Goal: Transaction & Acquisition: Purchase product/service

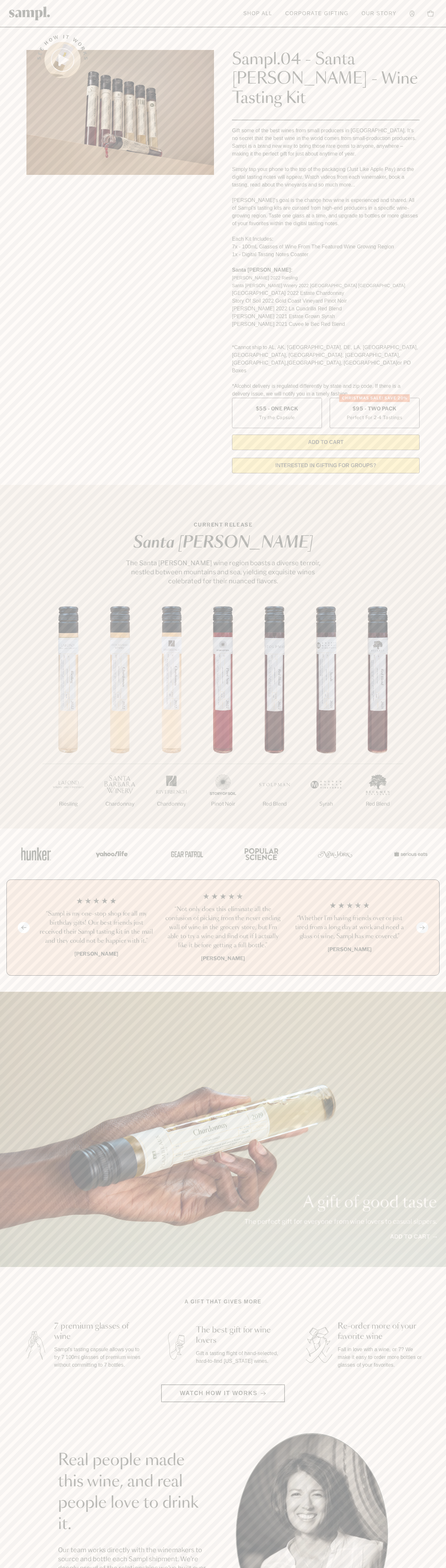
click at [212, 18] on header "Toggle navigation menu Shop All Corporate Gifting Our Story Account Story Shop …" at bounding box center [223, 14] width 446 height 28
click at [154, 1567] on html "Skip to main content Toggle navigation menu Shop All Corporate Gifting Our Stor…" at bounding box center [223, 1304] width 446 height 2608
click at [11, 428] on section "See how it works Sampl.04 - Santa [PERSON_NAME] - Wine Tasting Kit Gift some of…" at bounding box center [223, 252] width 446 height 453
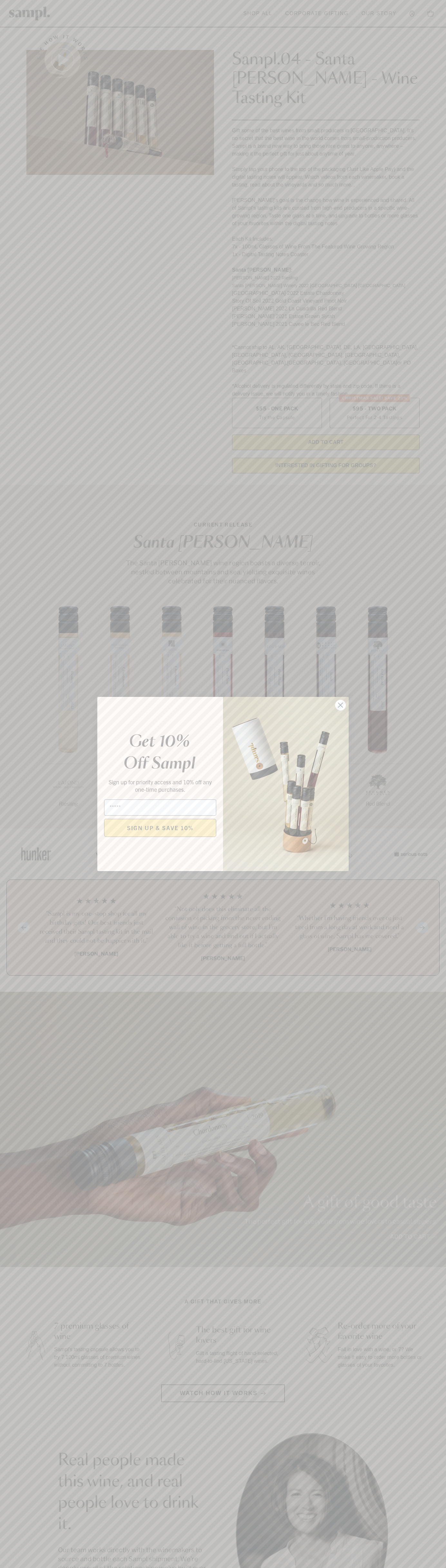
click at [341, 705] on icon "Close dialog" at bounding box center [340, 705] width 5 height 5
